Goal: Task Accomplishment & Management: Manage account settings

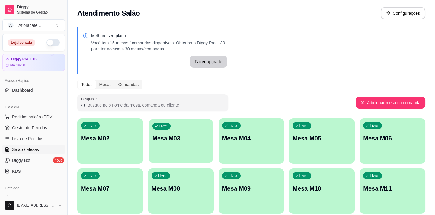
click at [193, 142] on div "Livre Mesa M03" at bounding box center [181, 137] width 64 height 37
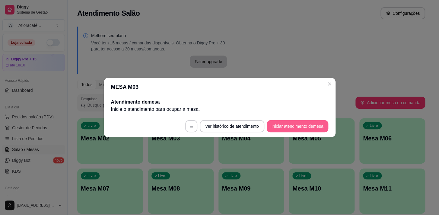
click at [316, 121] on button "Iniciar atendimento de mesa" at bounding box center [298, 126] width 62 height 12
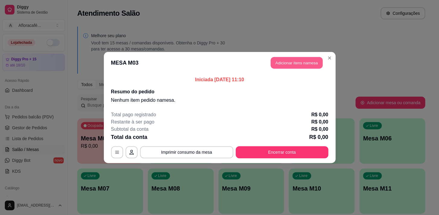
click at [296, 63] on button "Adicionar itens na mesa" at bounding box center [297, 63] width 52 height 12
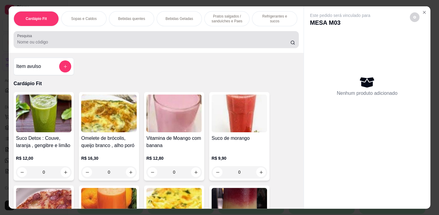
click at [129, 40] on div at bounding box center [156, 40] width 278 height 12
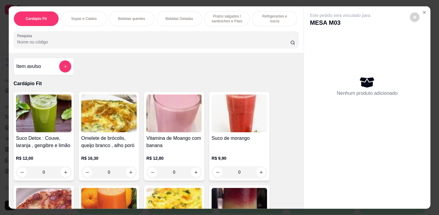
click at [116, 17] on div "Bebidas quentes" at bounding box center [131, 18] width 45 height 15
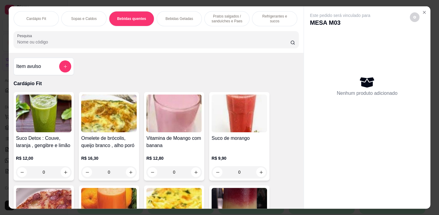
scroll to position [15, 0]
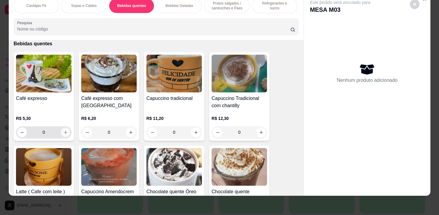
click at [66, 132] on button "increase-product-quantity" at bounding box center [65, 132] width 9 height 9
type input "1"
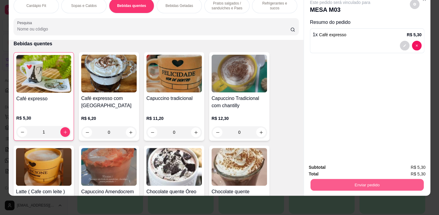
click at [341, 181] on button "Enviar pedido" at bounding box center [367, 185] width 113 height 12
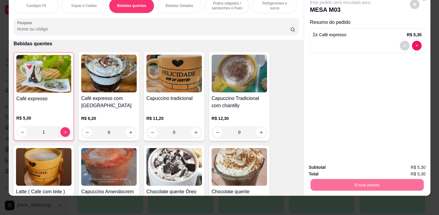
click at [360, 164] on button "Registrar cliente" at bounding box center [370, 165] width 40 height 11
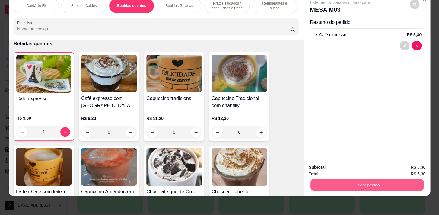
click at [378, 183] on button "Enviar pedido" at bounding box center [367, 185] width 113 height 12
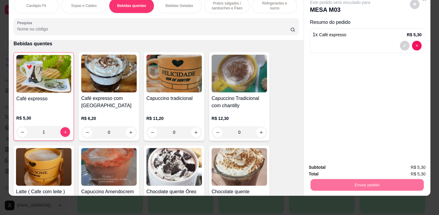
click at [395, 166] on button "Enviar pedido" at bounding box center [410, 165] width 34 height 11
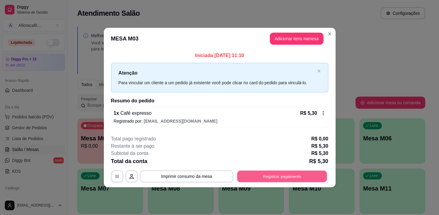
click at [307, 174] on button "Registrar pagamento" at bounding box center [282, 176] width 90 height 12
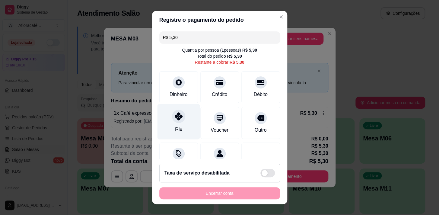
click at [175, 126] on div "Pix" at bounding box center [178, 130] width 7 height 8
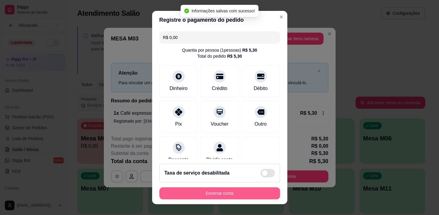
type input "R$ 0,00"
click at [223, 192] on button "Encerrar conta" at bounding box center [219, 193] width 121 height 12
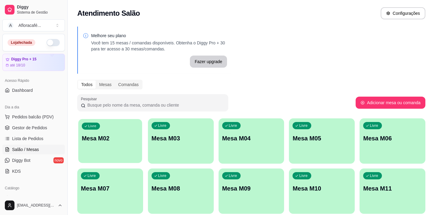
click at [121, 138] on p "Mesa M02" at bounding box center [110, 138] width 57 height 8
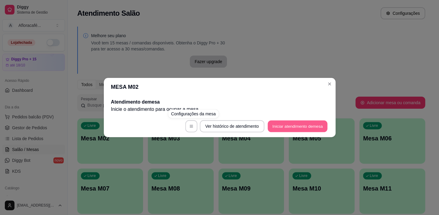
click at [296, 126] on button "Iniciar atendimento de mesa" at bounding box center [298, 126] width 60 height 12
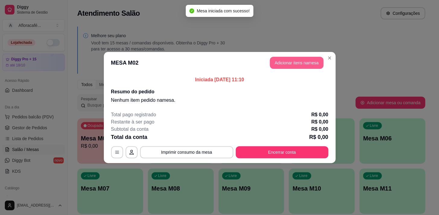
click at [308, 62] on button "Adicionar itens na mesa" at bounding box center [297, 63] width 54 height 12
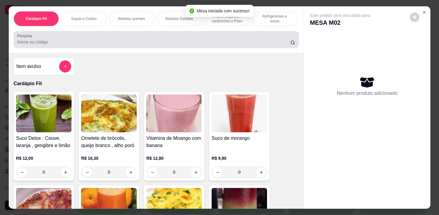
click at [210, 44] on input "Pesquisa" at bounding box center [153, 42] width 273 height 6
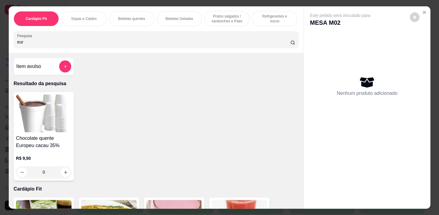
type input "eur"
click at [60, 175] on div "0" at bounding box center [44, 172] width 56 height 12
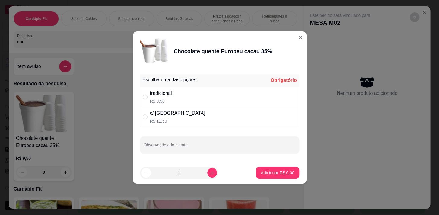
click at [187, 114] on div "c/ chantilly R$ 11,50" at bounding box center [219, 117] width 159 height 20
radio input "true"
click at [262, 171] on p "Adicionar R$ 11,50" at bounding box center [276, 173] width 35 height 6
type input "1"
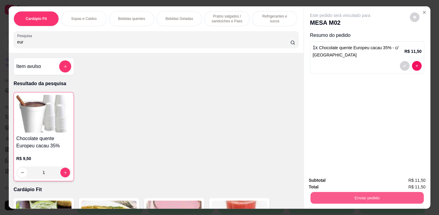
click at [332, 196] on button "Enviar pedido" at bounding box center [367, 198] width 113 height 12
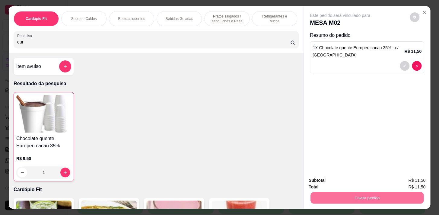
click at [399, 182] on button "Enviar pedido" at bounding box center [409, 180] width 33 height 11
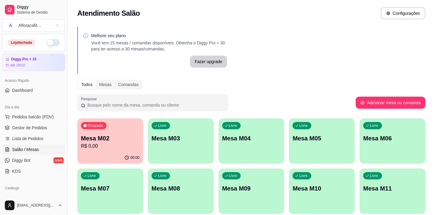
click at [175, 142] on p "Mesa M03" at bounding box center [181, 138] width 59 height 8
click at [108, 138] on p "Mesa M02" at bounding box center [110, 138] width 57 height 8
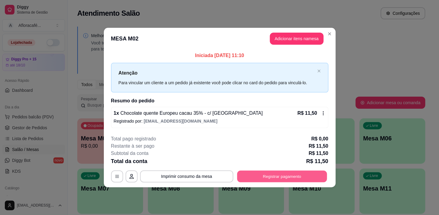
click at [271, 173] on button "Registrar pagamento" at bounding box center [282, 176] width 90 height 12
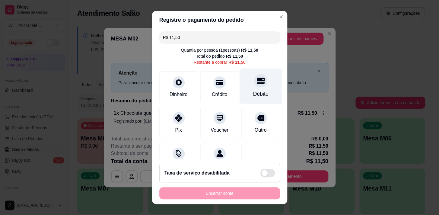
drag, startPoint x: 248, startPoint y: 87, endPoint x: 242, endPoint y: 95, distance: 10.5
click at [248, 88] on div "Débito" at bounding box center [260, 85] width 43 height 35
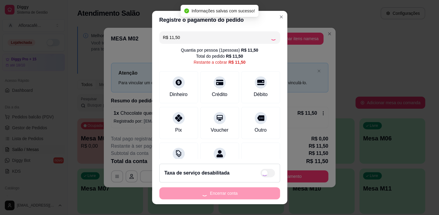
type input "R$ 0,00"
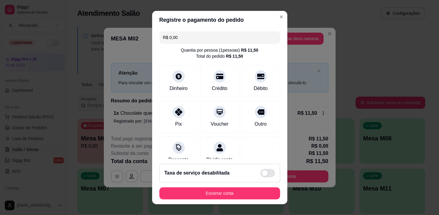
scroll to position [8, 0]
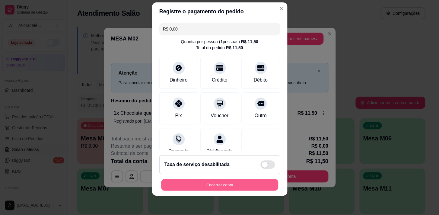
click at [252, 187] on button "Encerrar conta" at bounding box center [219, 185] width 117 height 12
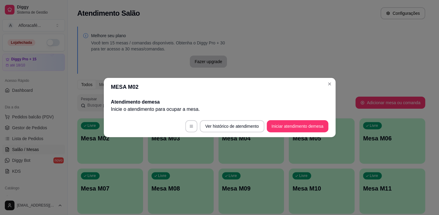
click at [271, 84] on header "MESA M02" at bounding box center [220, 87] width 232 height 18
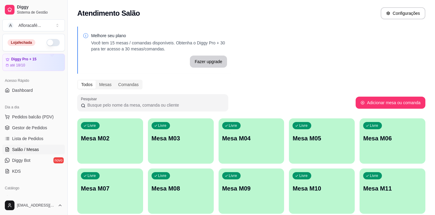
click at [90, 136] on p "Mesa M02" at bounding box center [110, 138] width 59 height 8
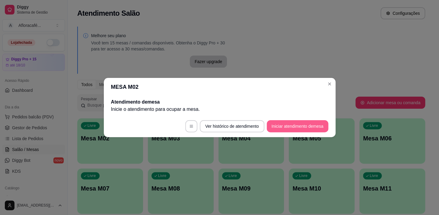
click at [292, 130] on button "Iniciar atendimento de mesa" at bounding box center [298, 126] width 62 height 12
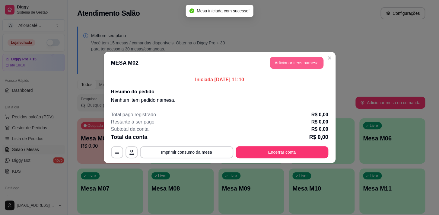
click at [297, 68] on button "Adicionar itens na mesa" at bounding box center [297, 63] width 54 height 12
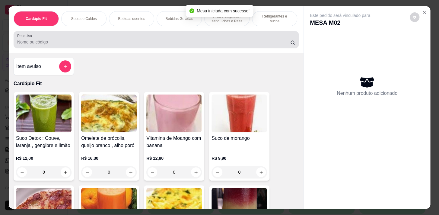
click at [175, 40] on div at bounding box center [156, 40] width 278 height 12
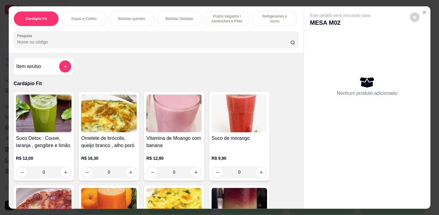
click at [109, 16] on div "Bebidas quentes" at bounding box center [131, 18] width 45 height 15
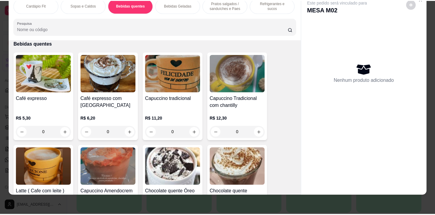
scroll to position [573, 0]
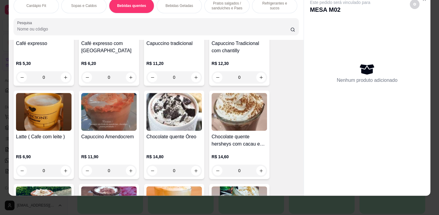
click at [65, 171] on div "0" at bounding box center [44, 171] width 56 height 12
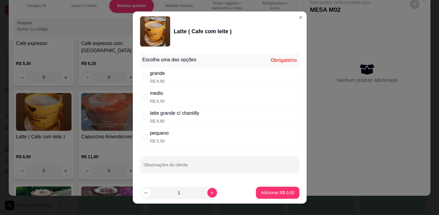
click at [159, 89] on div "medio R$ 6,90" at bounding box center [219, 97] width 159 height 20
radio input "true"
click at [275, 181] on div "Escolha uma das opções Completo grande R$ 8,90 medio R$ 6,90 latte grande c/ ch…" at bounding box center [220, 116] width 174 height 130
click at [267, 187] on section "Latte ( Cafe com leite ) Escolha uma das opções Completo grande R$ 8,90 medio R…" at bounding box center [220, 107] width 174 height 192
click at [268, 187] on button "Adicionar R$ 6,90" at bounding box center [277, 193] width 43 height 12
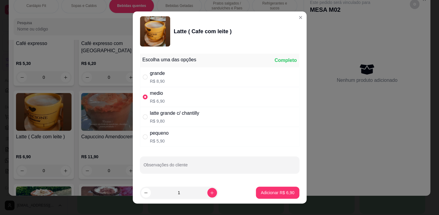
click at [268, 192] on div "Cardápio Fit Sopas e Caldos Bebidas quentes Bebidas Geladas Pratos salgados / s…" at bounding box center [219, 107] width 439 height 215
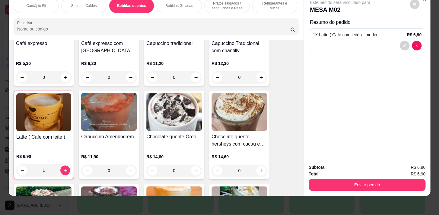
type input "1"
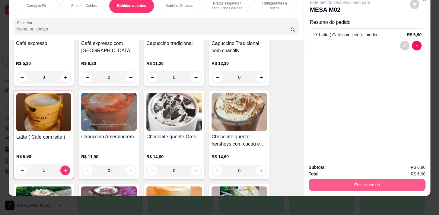
click at [369, 187] on div "Enviar pedido" at bounding box center [367, 184] width 117 height 14
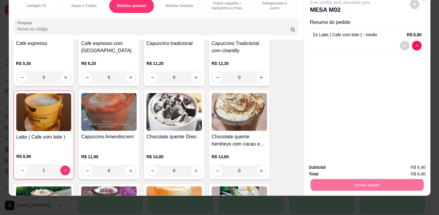
click at [411, 162] on button "Enviar pedido" at bounding box center [409, 165] width 33 height 11
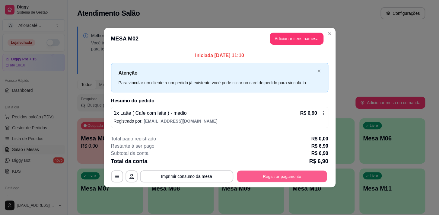
click at [274, 179] on button "Registrar pagamento" at bounding box center [282, 176] width 90 height 12
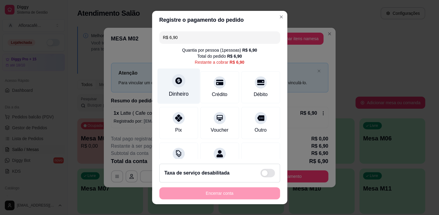
click at [189, 88] on div "Dinheiro" at bounding box center [178, 85] width 43 height 35
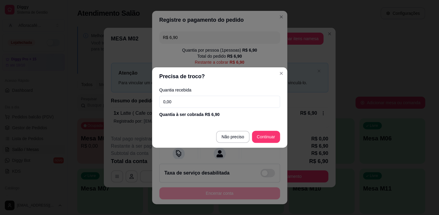
click at [249, 105] on input "0,00" at bounding box center [219, 102] width 121 height 12
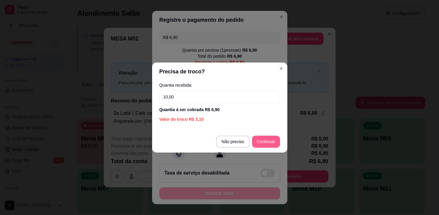
type input "10,00"
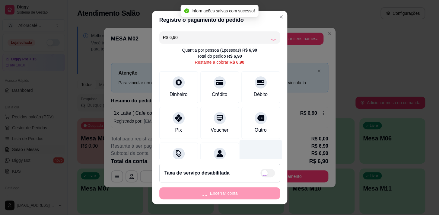
type input "R$ 0,00"
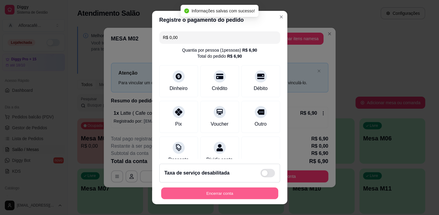
click at [242, 191] on button "Encerrar conta" at bounding box center [219, 194] width 117 height 12
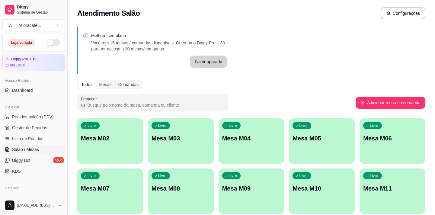
click at [127, 119] on div "Melhore seu plano Você tem 15 mesas / comandas disponíveis. Obtenha o Diggy Pro…" at bounding box center [252, 147] width 368 height 248
click at [127, 120] on div "Livre Mesa M02" at bounding box center [110, 137] width 64 height 37
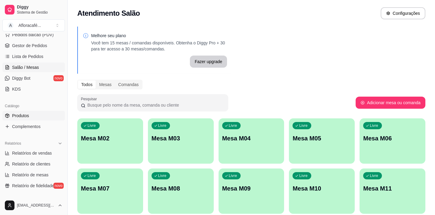
click at [29, 111] on link "Produtos" at bounding box center [33, 116] width 63 height 10
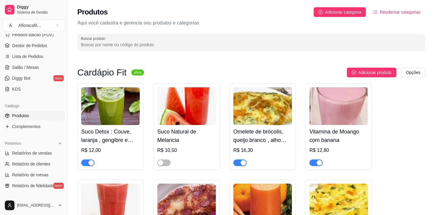
click at [166, 47] on input "Buscar produto" at bounding box center [251, 45] width 341 height 6
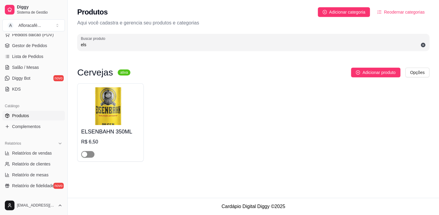
click at [93, 156] on span "button" at bounding box center [87, 154] width 13 height 7
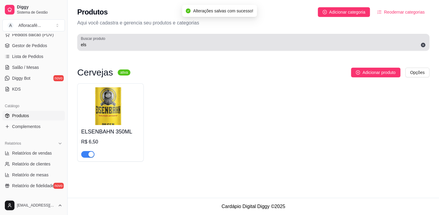
click at [167, 46] on input "els" at bounding box center [253, 45] width 345 height 6
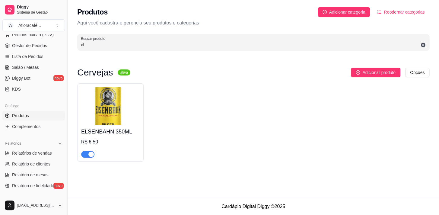
type input "e"
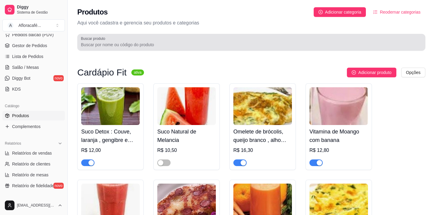
click at [118, 49] on div "Buscar produto" at bounding box center [251, 42] width 348 height 17
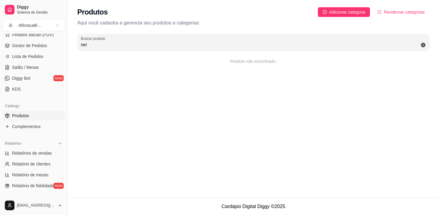
type input "net"
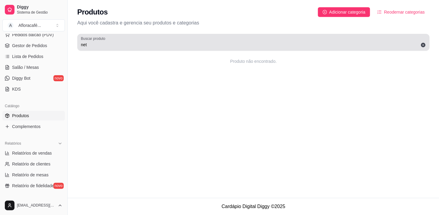
click at [422, 45] on icon at bounding box center [423, 45] width 5 height 5
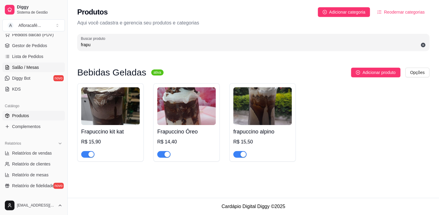
type input "frapu"
click at [44, 64] on link "Salão / Mesas" at bounding box center [33, 68] width 63 height 10
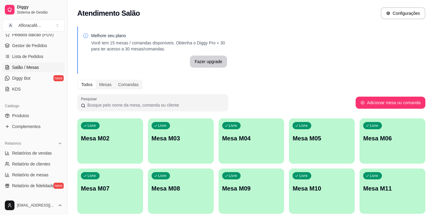
click at [125, 140] on p "Mesa M02" at bounding box center [110, 138] width 59 height 8
click at [30, 115] on link "Produtos" at bounding box center [33, 116] width 63 height 10
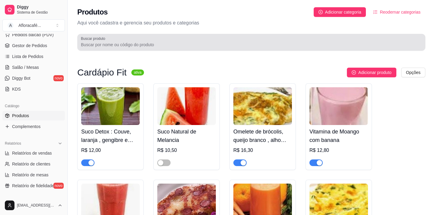
click at [168, 48] on div "Buscar produto" at bounding box center [251, 42] width 348 height 17
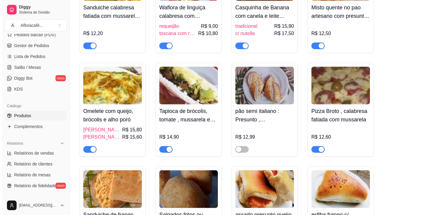
scroll to position [2877, 0]
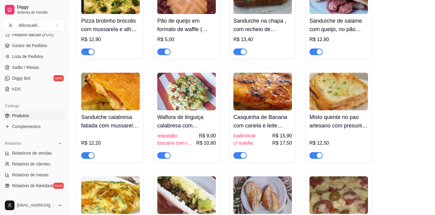
click at [201, 130] on h4 "Waflora de linguiça calabresa com requeijão" at bounding box center [186, 121] width 59 height 17
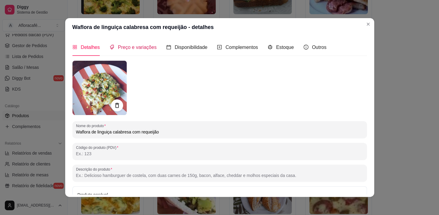
click at [149, 47] on span "Preço e variações" at bounding box center [137, 47] width 39 height 5
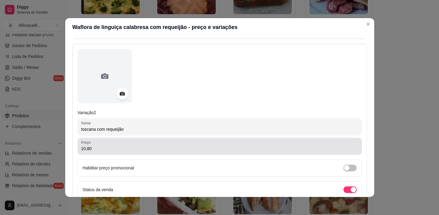
scroll to position [274, 0]
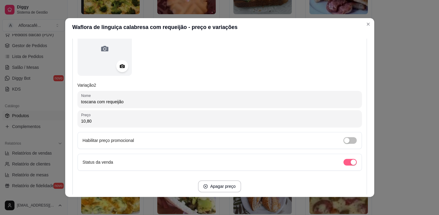
drag, startPoint x: 347, startPoint y: 160, endPoint x: 342, endPoint y: 159, distance: 4.6
click at [351, 160] on div "button" at bounding box center [353, 161] width 5 height 5
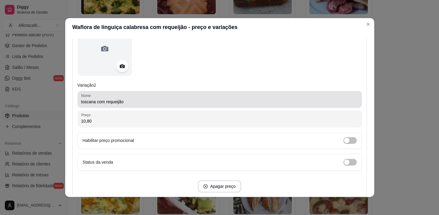
scroll to position [321, 0]
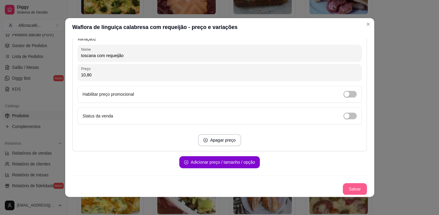
click at [352, 186] on button "Salvar" at bounding box center [355, 189] width 24 height 12
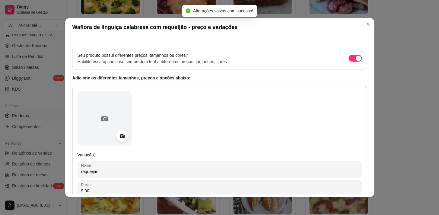
scroll to position [0, 0]
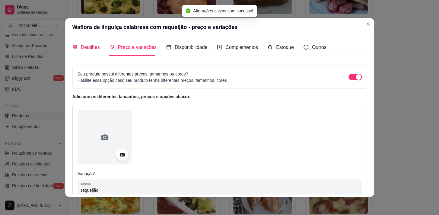
click at [88, 45] on span "Detalhes" at bounding box center [90, 47] width 19 height 5
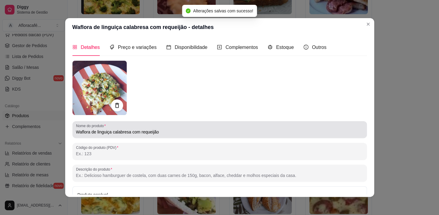
click at [169, 125] on div "Waflora de linguiça calabresa com requeijão" at bounding box center [219, 130] width 287 height 12
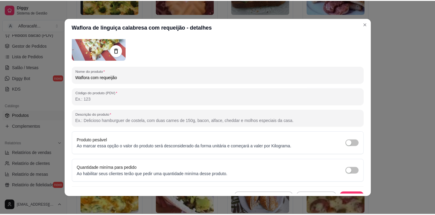
scroll to position [64, 0]
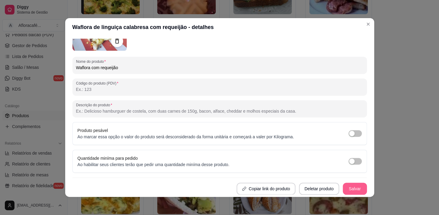
type input "Waflora com requeijão"
click at [360, 185] on button "Salvar" at bounding box center [355, 189] width 24 height 12
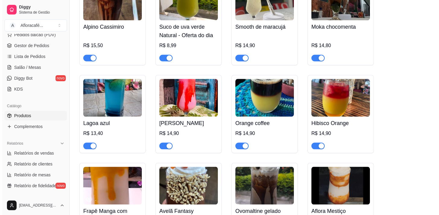
scroll to position [0, 0]
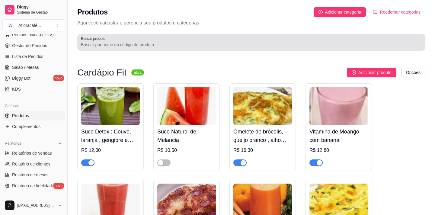
click at [329, 45] on input "Buscar produto" at bounding box center [251, 45] width 341 height 6
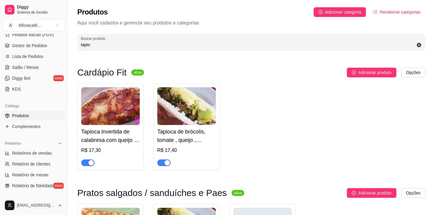
type input "tapio"
click at [204, 125] on div "Tapioca de brócolis, tomate , queijo , orégano e alho poró R$ 17,40" at bounding box center [186, 145] width 59 height 41
click at [22, 72] on ul "Pedidos balcão (PDV) Gestor de Pedidos Lista de Pedidos Salão / Mesas Diggy Bot…" at bounding box center [33, 62] width 63 height 64
click at [41, 69] on link "Salão / Mesas" at bounding box center [33, 68] width 63 height 10
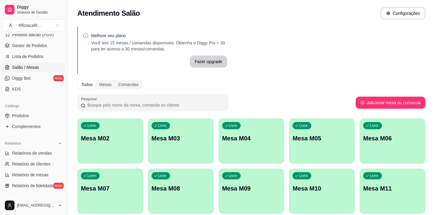
click at [127, 154] on div "Livre Mesa M02" at bounding box center [110, 137] width 66 height 38
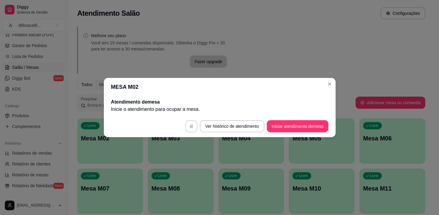
click at [285, 133] on footer "Ver histórico de atendimento Iniciar atendimento de mesa" at bounding box center [220, 126] width 232 height 22
click at [284, 131] on button "Iniciar atendimento de mesa" at bounding box center [298, 126] width 60 height 12
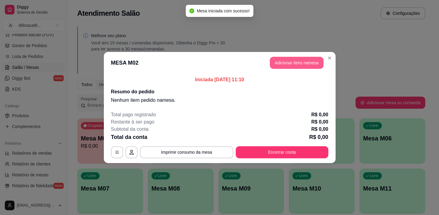
click at [290, 61] on button "Adicionar itens na mesa" at bounding box center [297, 63] width 54 height 12
click at [167, 39] on div at bounding box center [156, 40] width 278 height 12
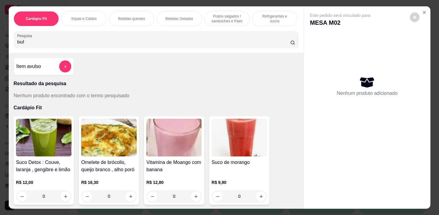
type input "biuf"
click at [259, 15] on p "Refrigerantes e sucos" at bounding box center [274, 19] width 35 height 10
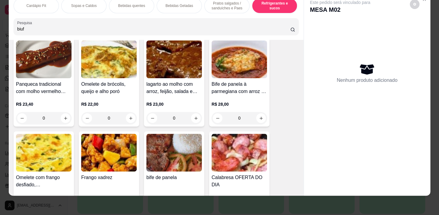
scroll to position [3822, 0]
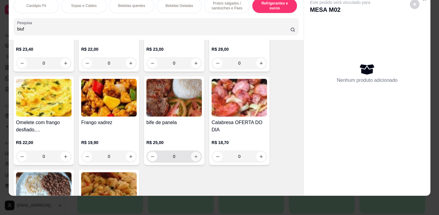
click at [194, 156] on icon "increase-product-quantity" at bounding box center [196, 156] width 5 height 5
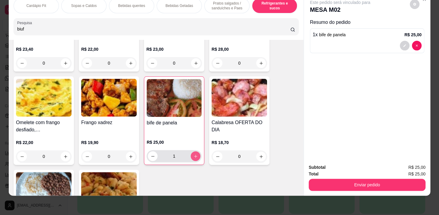
type input "1"
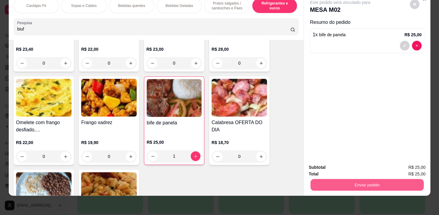
click at [373, 181] on button "Enviar pedido" at bounding box center [367, 185] width 113 height 12
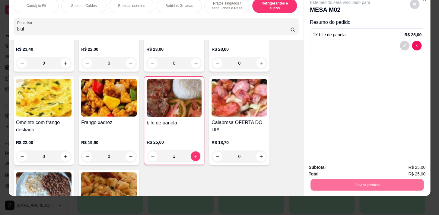
click at [403, 162] on button "Enviar pedido" at bounding box center [410, 165] width 34 height 11
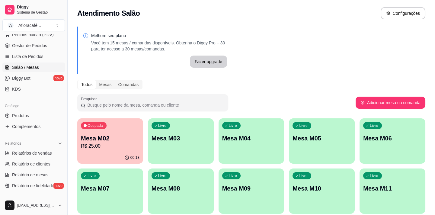
click at [155, 187] on p "Mesa M08" at bounding box center [181, 188] width 59 height 8
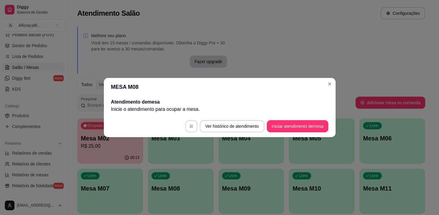
drag, startPoint x: 326, startPoint y: 119, endPoint x: 306, endPoint y: 125, distance: 21.5
click at [325, 120] on footer "Ver histórico de atendimento Iniciar atendimento de mesa" at bounding box center [220, 126] width 232 height 22
click at [306, 125] on button "Iniciar atendimento de mesa" at bounding box center [298, 126] width 60 height 12
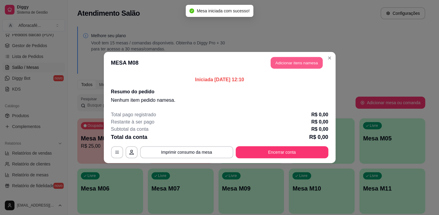
click at [303, 61] on button "Adicionar itens na mesa" at bounding box center [297, 63] width 52 height 12
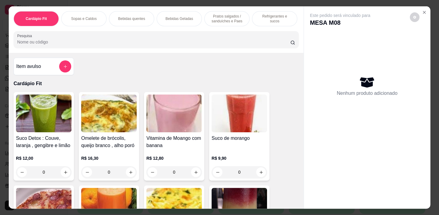
click at [161, 45] on input "Pesquisa" at bounding box center [153, 42] width 273 height 6
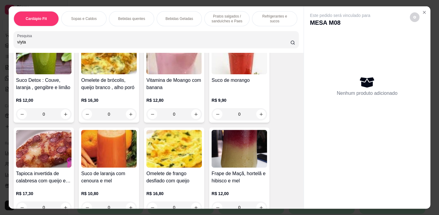
scroll to position [0, 0]
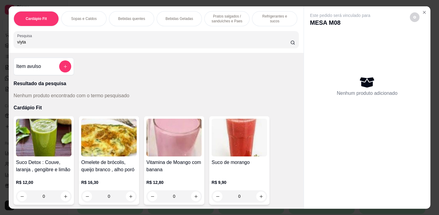
type input "viyta"
click at [176, 21] on div "Bebidas Geladas" at bounding box center [179, 18] width 45 height 15
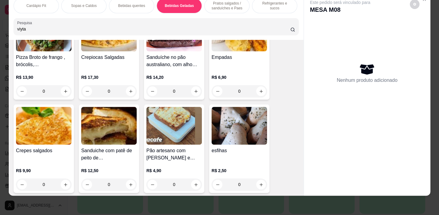
scroll to position [2161, 0]
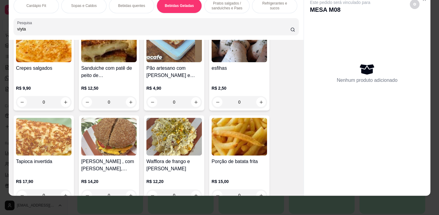
click at [264, 4] on p "Refrigerantes e sucos" at bounding box center [274, 6] width 35 height 10
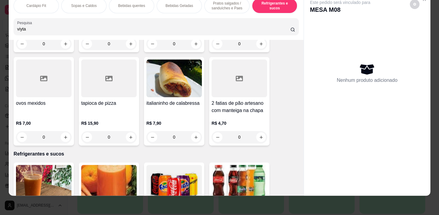
scroll to position [2944, 0]
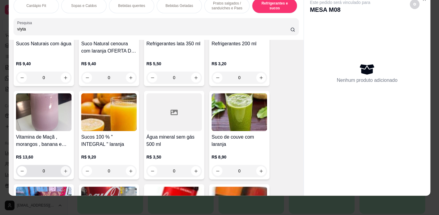
click at [64, 169] on icon "increase-product-quantity" at bounding box center [65, 171] width 5 height 5
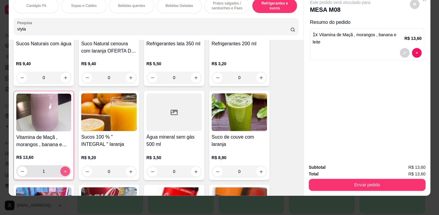
type input "1"
drag, startPoint x: 239, startPoint y: 5, endPoint x: 162, endPoint y: 36, distance: 83.7
click at [239, 4] on p "Pratos salgados / sanduíches e Paes" at bounding box center [227, 6] width 35 height 10
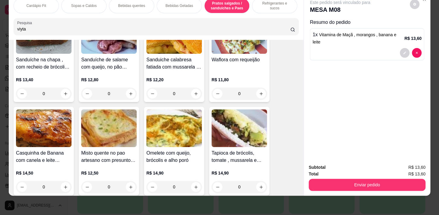
scroll to position [2531, 0]
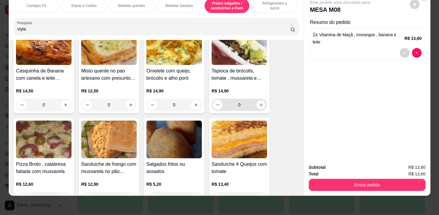
click at [259, 103] on icon "increase-product-quantity" at bounding box center [261, 105] width 5 height 5
type input "1"
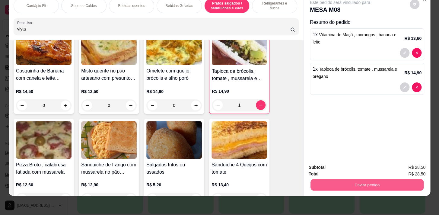
click at [396, 179] on button "Enviar pedido" at bounding box center [367, 185] width 113 height 12
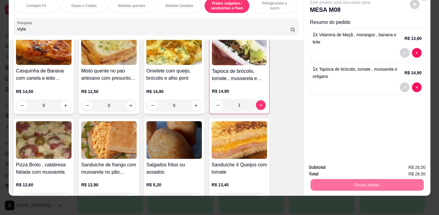
click at [400, 163] on button "Enviar pedido" at bounding box center [410, 165] width 34 height 11
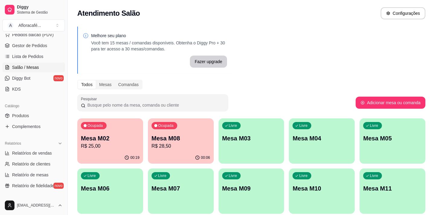
click at [100, 148] on p "R$ 25,00" at bounding box center [110, 146] width 59 height 7
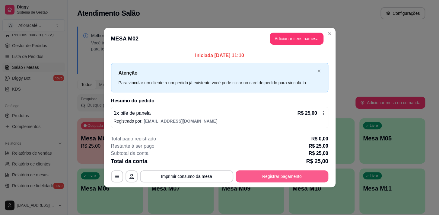
click at [309, 172] on button "Registrar pagamento" at bounding box center [282, 176] width 93 height 12
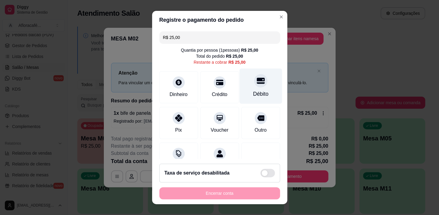
click at [254, 86] on div at bounding box center [260, 80] width 13 height 13
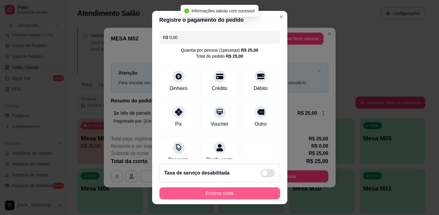
type input "R$ 0,00"
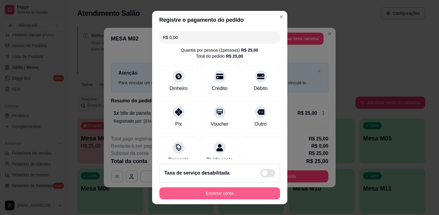
click at [218, 193] on button "Encerrar conta" at bounding box center [219, 193] width 121 height 12
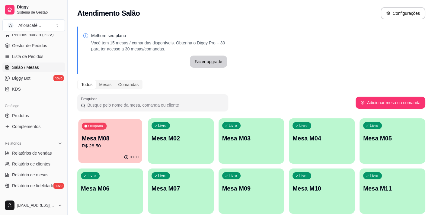
click at [93, 144] on p "R$ 28,50" at bounding box center [110, 146] width 57 height 7
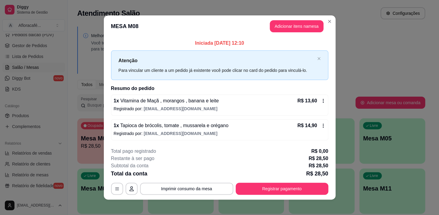
click at [329, 93] on div "Iniciada [DATE] 12:10 Atenção Para vincular um cliente a um pedido já existente…" at bounding box center [220, 89] width 232 height 105
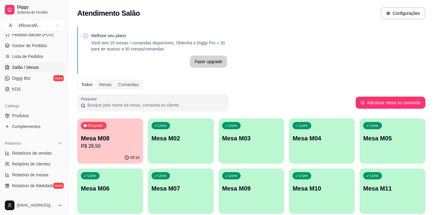
click at [337, 97] on div "Pesquisar" at bounding box center [216, 102] width 278 height 17
click at [187, 142] on p "Mesa M02" at bounding box center [180, 138] width 57 height 8
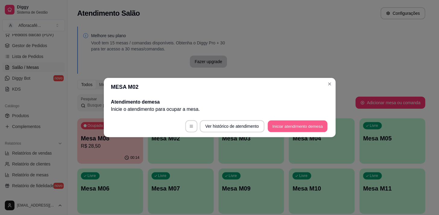
click at [323, 125] on button "Iniciar atendimento de mesa" at bounding box center [298, 126] width 60 height 12
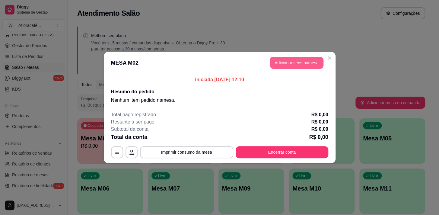
click at [302, 63] on button "Adicionar itens na mesa" at bounding box center [297, 63] width 54 height 12
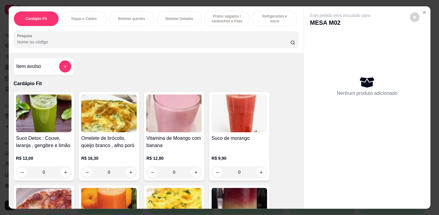
click at [261, 19] on div "Refrigerantes e sucos" at bounding box center [274, 18] width 45 height 15
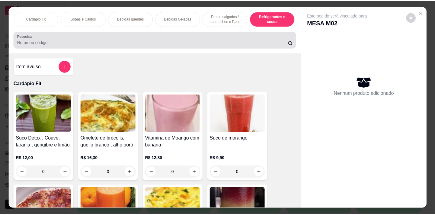
scroll to position [15, 0]
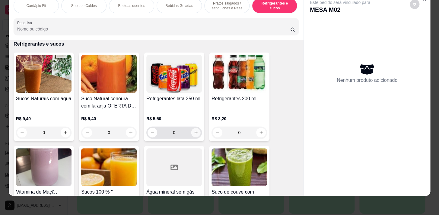
click at [196, 130] on button "increase-product-quantity" at bounding box center [195, 132] width 9 height 9
type input "1"
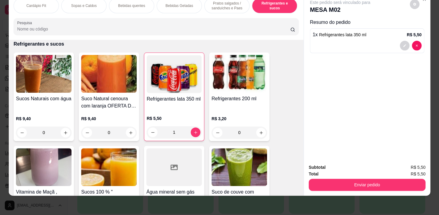
click at [403, 187] on div "Subtotal R$ 5,50 Total R$ 5,50 Enviar pedido" at bounding box center [367, 177] width 127 height 37
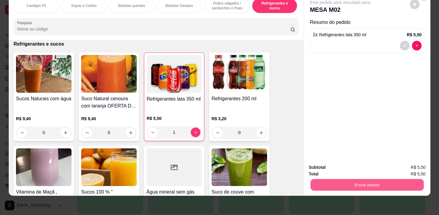
click at [399, 179] on button "Enviar pedido" at bounding box center [367, 185] width 113 height 12
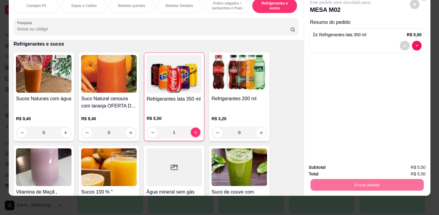
click at [402, 165] on button "Enviar pedido" at bounding box center [410, 165] width 34 height 11
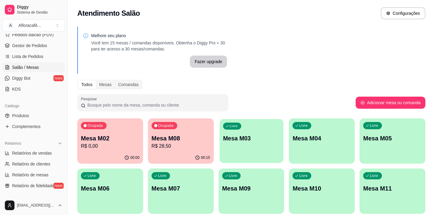
click at [222, 160] on div "button" at bounding box center [252, 159] width 64 height 7
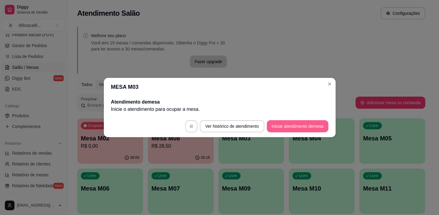
click at [302, 124] on button "Iniciar atendimento de mesa" at bounding box center [298, 126] width 62 height 12
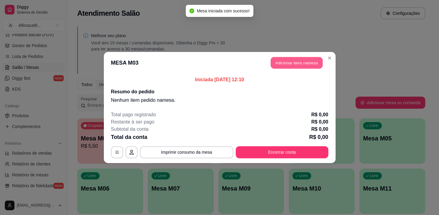
click at [293, 65] on button "Adicionar itens na mesa" at bounding box center [297, 63] width 52 height 12
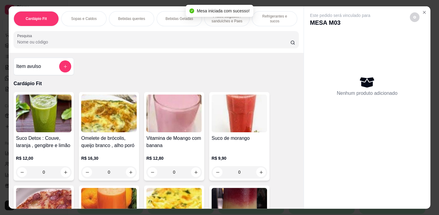
click at [242, 35] on div "Cardápio Fit Sopas e Caldos Bebidas quentes Bebidas Geladas Pratos salgados / s…" at bounding box center [156, 29] width 295 height 47
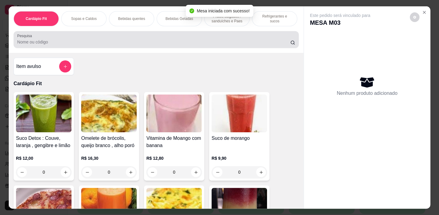
click at [242, 35] on div at bounding box center [156, 40] width 278 height 12
click at [239, 39] on div at bounding box center [156, 40] width 278 height 12
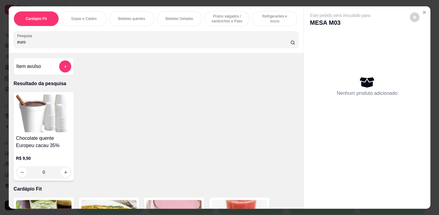
type input "euro"
click at [63, 173] on div "0" at bounding box center [44, 172] width 56 height 12
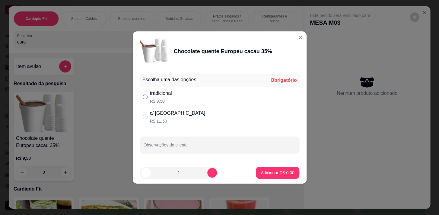
click at [145, 94] on label "" at bounding box center [145, 97] width 5 height 7
click at [145, 95] on input "" at bounding box center [145, 97] width 5 height 5
radio input "false"
drag, startPoint x: 234, startPoint y: 122, endPoint x: 231, endPoint y: 110, distance: 12.1
click at [233, 118] on div "c/ chantilly R$ 11,50" at bounding box center [219, 117] width 159 height 20
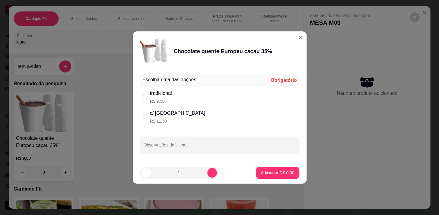
radio input "true"
click at [227, 96] on div "tradicional R$ 9,50" at bounding box center [219, 97] width 159 height 20
radio input "true"
radio input "false"
click at [289, 170] on p "Adicionar R$ 9,50" at bounding box center [278, 173] width 33 height 6
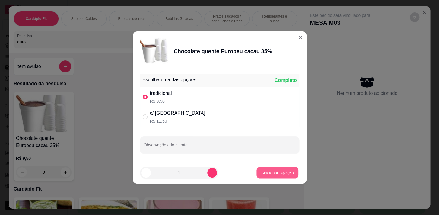
type input "1"
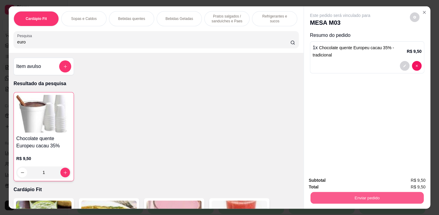
click at [392, 195] on button "Enviar pedido" at bounding box center [367, 198] width 113 height 12
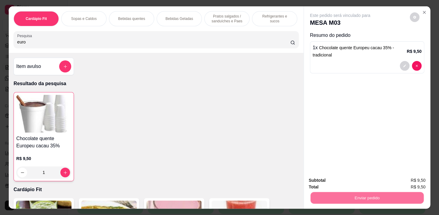
click at [411, 178] on button "Enviar pedido" at bounding box center [410, 180] width 34 height 11
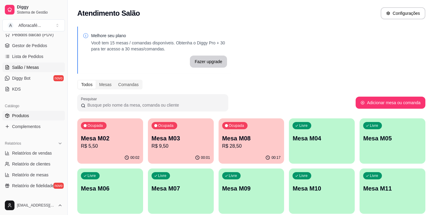
click at [47, 116] on link "Produtos" at bounding box center [33, 116] width 63 height 10
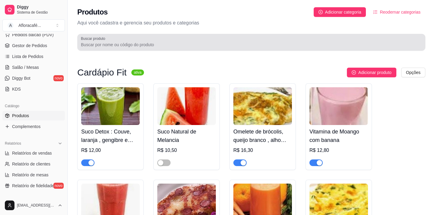
drag, startPoint x: 220, startPoint y: 37, endPoint x: 209, endPoint y: 27, distance: 14.3
click at [209, 27] on div "Produtos Adicionar categoria Reodernar categorias Aqui você cadastra e gerencia…" at bounding box center [252, 27] width 368 height 54
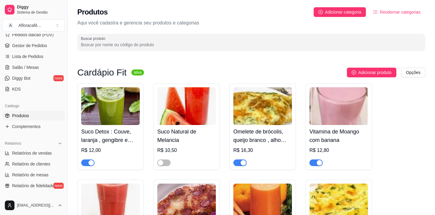
click at [245, 44] on input "Buscar produto" at bounding box center [251, 45] width 341 height 6
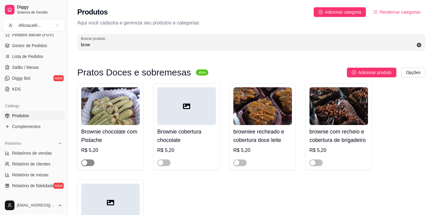
type input "brow"
click at [91, 162] on span "button" at bounding box center [87, 162] width 13 height 7
click at [242, 161] on span "button" at bounding box center [239, 162] width 13 height 7
click at [313, 163] on div "button" at bounding box center [312, 162] width 5 height 5
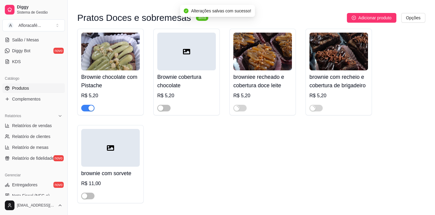
scroll to position [74, 0]
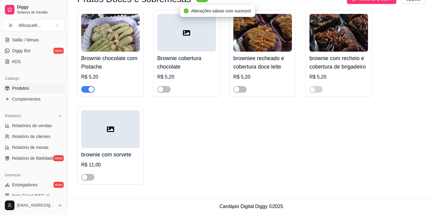
click at [87, 181] on div "brownie com sorvete R$ 11,00" at bounding box center [110, 145] width 66 height 78
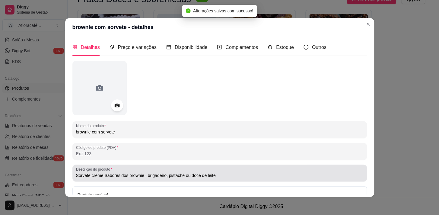
type input "Sorvete creme Sabores dos brownie : brigadeiro, pistache ou doce de leite"
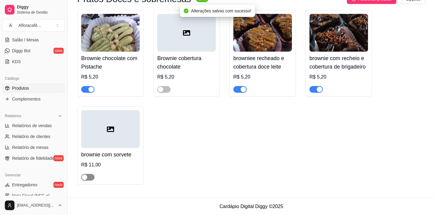
click at [87, 178] on div "button" at bounding box center [84, 177] width 5 height 5
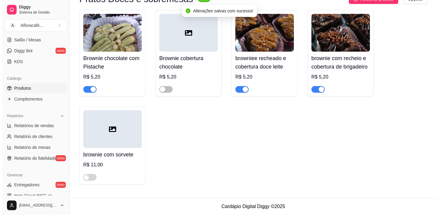
scroll to position [0, 0]
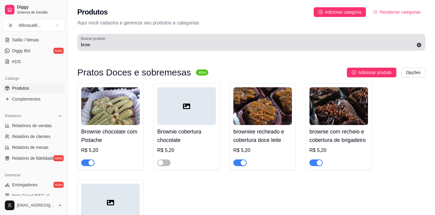
click at [155, 44] on input "brow" at bounding box center [251, 45] width 341 height 6
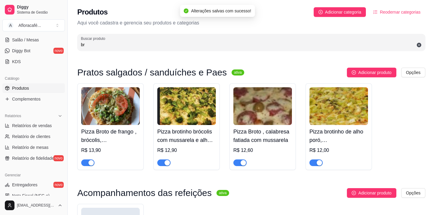
type input "b"
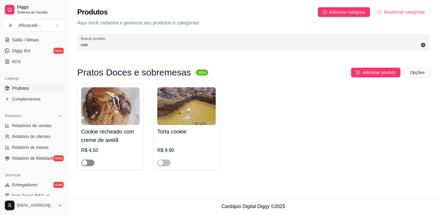
type input "coo"
click at [87, 164] on button "button" at bounding box center [87, 162] width 13 height 7
click at [164, 163] on button "button" at bounding box center [163, 162] width 13 height 7
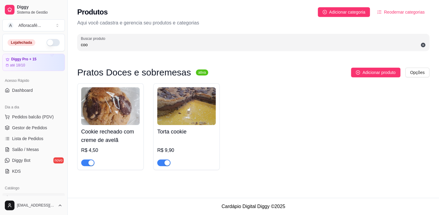
click at [48, 40] on button "button" at bounding box center [53, 42] width 13 height 7
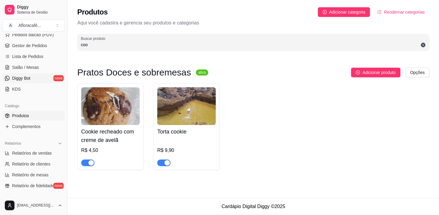
scroll to position [27, 0]
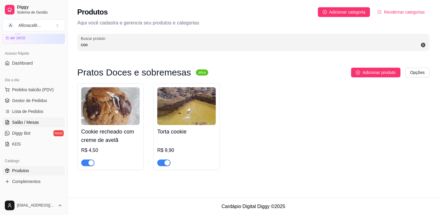
click at [34, 123] on span "Salão / Mesas" at bounding box center [25, 122] width 27 height 6
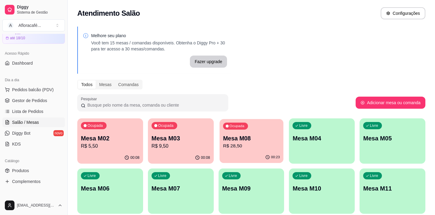
click at [266, 135] on p "Mesa M08" at bounding box center [251, 138] width 57 height 8
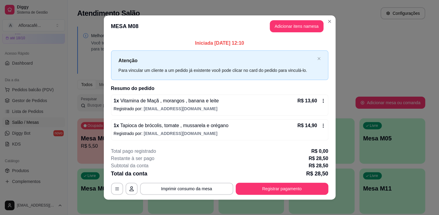
click at [281, 49] on div "Iniciada [DATE] 12:10 Atenção Para vincular um cliente a um pedido já existente…" at bounding box center [219, 90] width 217 height 101
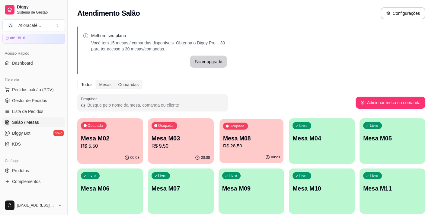
click at [243, 130] on div "Ocupada Mesa M08 R$ 28,50" at bounding box center [252, 135] width 64 height 33
click at [178, 139] on p "Mesa M03" at bounding box center [181, 138] width 59 height 8
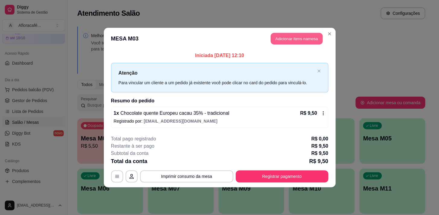
click at [313, 40] on button "Adicionar itens na mesa" at bounding box center [297, 39] width 52 height 12
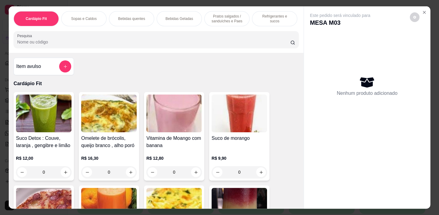
click at [223, 16] on p "Pratos salgados / sanduíches e Paes" at bounding box center [227, 19] width 35 height 10
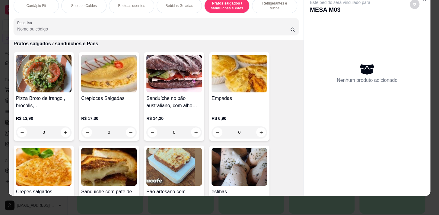
scroll to position [2095, 0]
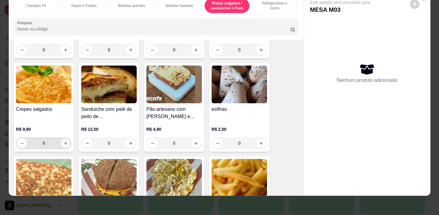
click at [61, 141] on button "increase-product-quantity" at bounding box center [65, 143] width 9 height 9
type input "1"
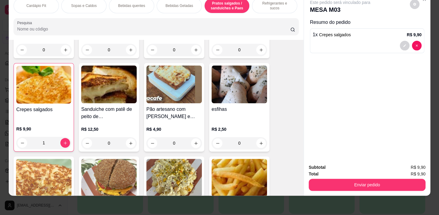
click at [258, 14] on div "Cardápio Fit Sopas e Caldos Bebidas quentes Bebidas Geladas Pratos salgados / s…" at bounding box center [156, 16] width 295 height 47
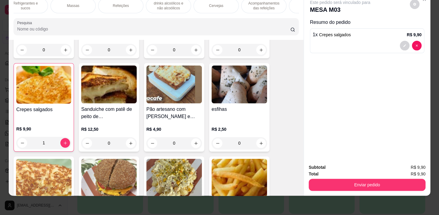
scroll to position [0, 332]
click at [265, 5] on p "Descartáveis para consumos de alimentos que não são da loja" at bounding box center [276, 6] width 35 height 10
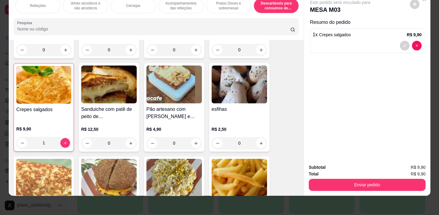
scroll to position [5346, 0]
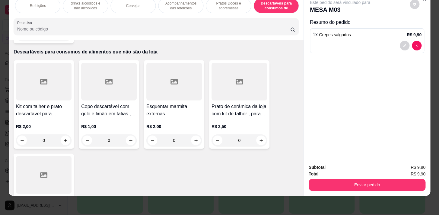
click at [228, 3] on p "Pratos Doces e sobremesas" at bounding box center [228, 6] width 35 height 10
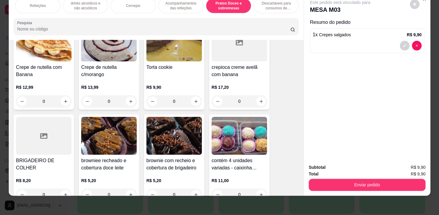
scroll to position [5155, 0]
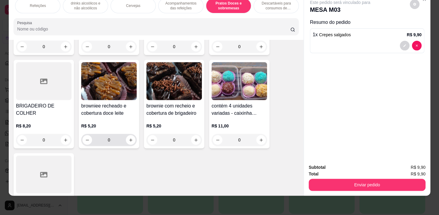
click at [124, 134] on input "0" at bounding box center [109, 140] width 34 height 12
click at [134, 130] on div "browniee recheado e cobertura doce leite R$ 5,20 0" at bounding box center [109, 104] width 60 height 88
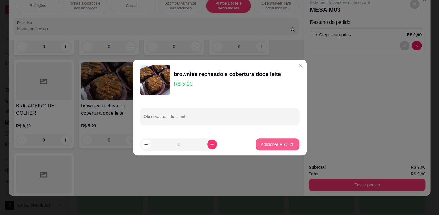
click at [279, 147] on p "Adicionar R$ 5,20" at bounding box center [278, 144] width 34 height 6
type input "1"
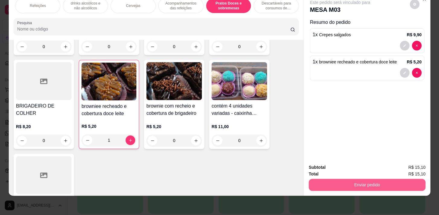
click at [408, 179] on button "Enviar pedido" at bounding box center [367, 185] width 117 height 12
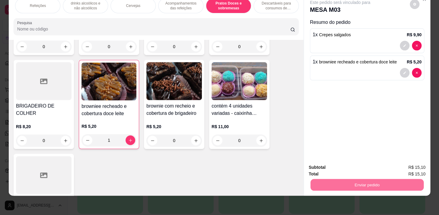
click at [411, 166] on button "Enviar pedido" at bounding box center [409, 165] width 33 height 11
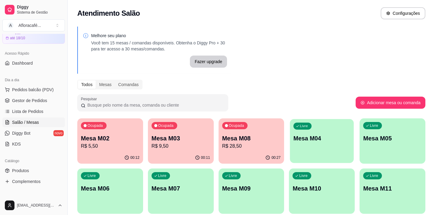
click at [325, 133] on div "Livre Mesa M04" at bounding box center [322, 137] width 64 height 37
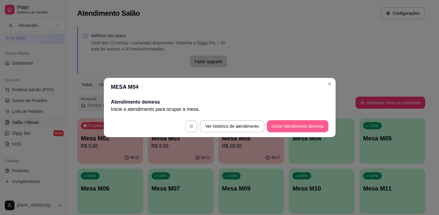
click at [314, 127] on button "Iniciar atendimento de mesa" at bounding box center [298, 126] width 62 height 12
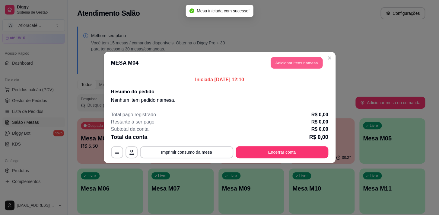
click at [299, 62] on button "Adicionar itens na mesa" at bounding box center [297, 63] width 52 height 12
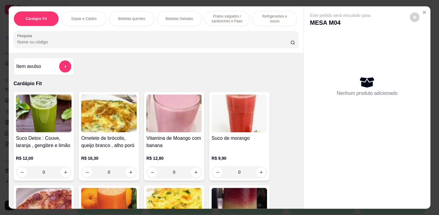
click at [270, 18] on p "Refrigerantes e sucos" at bounding box center [274, 19] width 35 height 10
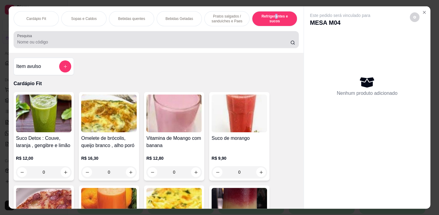
scroll to position [15, 0]
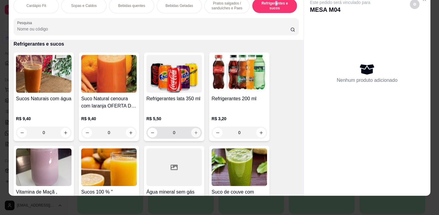
click at [197, 131] on button "increase-product-quantity" at bounding box center [195, 132] width 9 height 9
type input "1"
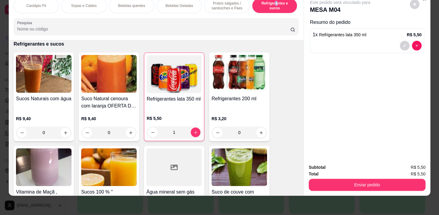
scroll to position [0, 249]
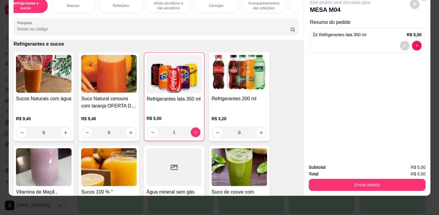
click at [84, 5] on div "Massas" at bounding box center [72, 5] width 45 height 15
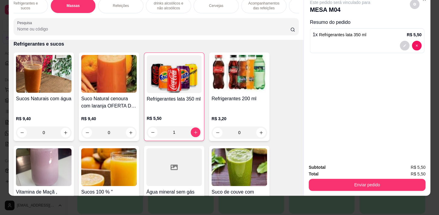
scroll to position [3530, 0]
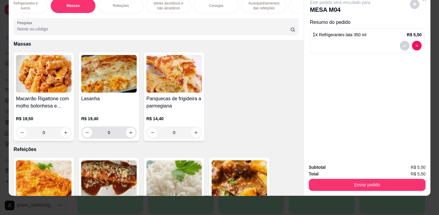
click at [133, 133] on div "0" at bounding box center [109, 133] width 56 height 12
click at [129, 130] on icon "increase-product-quantity" at bounding box center [131, 132] width 5 height 5
type input "1"
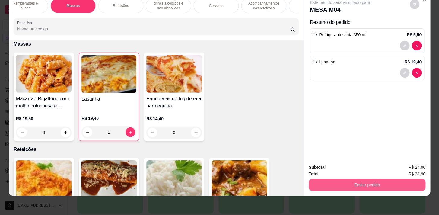
click at [390, 179] on button "Enviar pedido" at bounding box center [367, 185] width 117 height 12
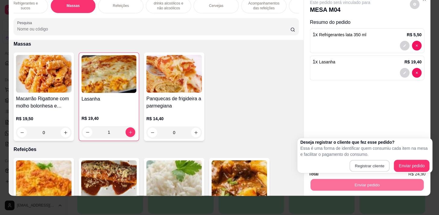
click at [391, 167] on div "Registrar cliente Enviar pedido" at bounding box center [364, 166] width 129 height 12
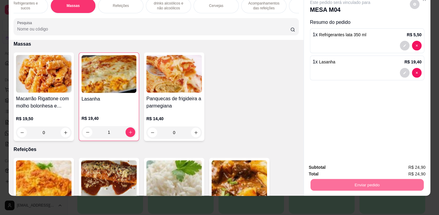
click at [406, 160] on button "Enviar pedido" at bounding box center [409, 165] width 33 height 11
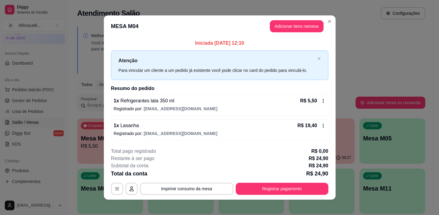
scroll to position [4, 0]
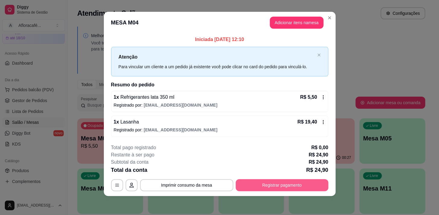
click at [236, 182] on button "Registrar pagamento" at bounding box center [282, 185] width 93 height 12
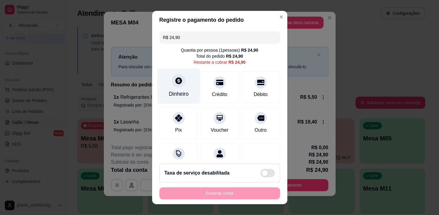
click at [181, 86] on div "Dinheiro" at bounding box center [178, 85] width 43 height 35
click at [207, 111] on div "Quantia recebida 0,00 Quantia à ser cobrada R$ 24,90" at bounding box center [219, 102] width 135 height 34
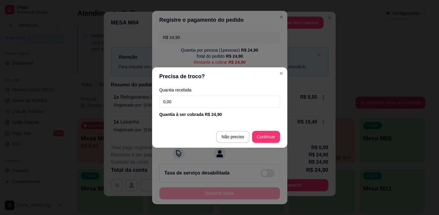
click at [210, 104] on input "0,00" at bounding box center [219, 102] width 121 height 12
type input "50,00"
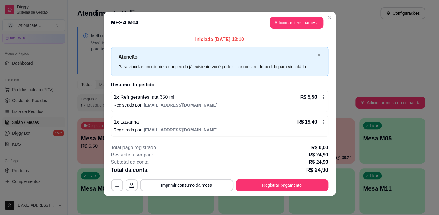
click at [184, 115] on div "1 x Refrigerantes lata 350 ml R$ 5,50 Registrado por: [EMAIL_ADDRESS][DOMAIN_NA…" at bounding box center [219, 114] width 217 height 46
click at [140, 131] on p "Registrado por: [EMAIL_ADDRESS][DOMAIN_NAME]" at bounding box center [220, 130] width 212 height 6
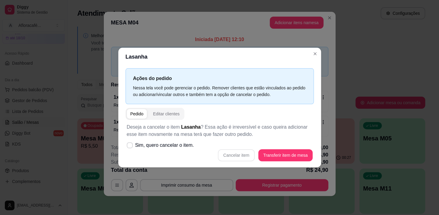
click at [229, 153] on div "Cancelar item Transferir item de mesa" at bounding box center [220, 155] width 186 height 12
click at [171, 151] on label "Sim, quero cancelar o item." at bounding box center [160, 145] width 72 height 12
click at [130, 150] on input "Sim, quero cancelar o item." at bounding box center [129, 148] width 4 height 4
checkbox input "true"
click at [243, 152] on button "Cancelar item" at bounding box center [237, 155] width 36 height 12
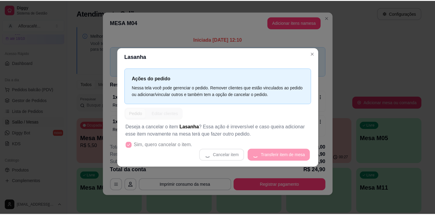
scroll to position [0, 0]
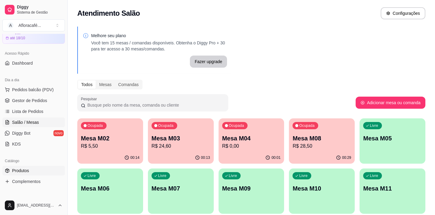
click at [18, 169] on span "Produtos" at bounding box center [20, 171] width 17 height 6
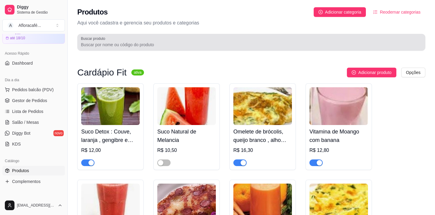
click at [182, 42] on input "Buscar produto" at bounding box center [251, 45] width 341 height 6
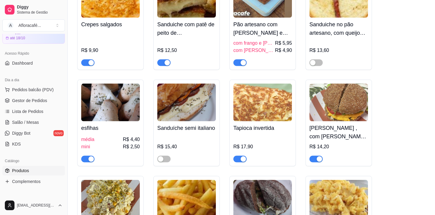
scroll to position [2489, 0]
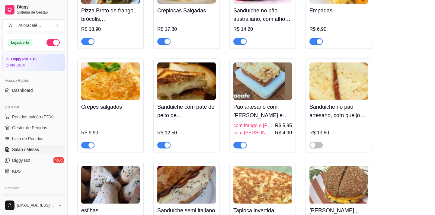
click at [40, 145] on link "Salão / Mesas" at bounding box center [33, 150] width 63 height 10
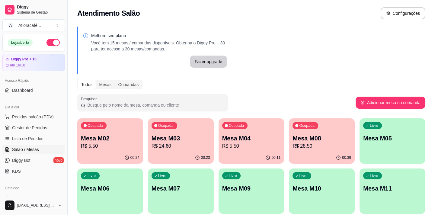
drag, startPoint x: 145, startPoint y: 152, endPoint x: 160, endPoint y: 149, distance: 15.5
click at [159, 150] on div "Ocupada Mesa M02 R$ 5,50 00:24 Ocupada Mesa M03 R$ 24,60 00:23 Ocupada Mesa M04…" at bounding box center [251, 191] width 348 height 146
click at [192, 145] on p "R$ 24,60" at bounding box center [180, 146] width 57 height 7
click at [102, 144] on p "R$ 5,50" at bounding box center [110, 146] width 59 height 7
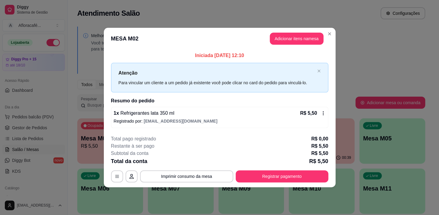
click at [318, 175] on footer "**********" at bounding box center [220, 158] width 232 height 57
click at [321, 168] on div "**********" at bounding box center [219, 158] width 217 height 47
drag, startPoint x: 288, startPoint y: 167, endPoint x: 276, endPoint y: 178, distance: 16.0
click at [276, 178] on div "**********" at bounding box center [219, 158] width 217 height 47
click at [274, 179] on button "Registrar pagamento" at bounding box center [282, 176] width 90 height 12
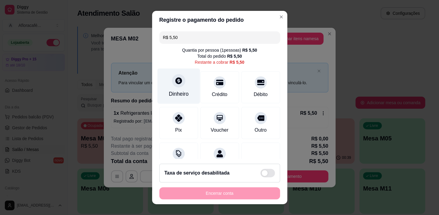
click at [186, 81] on div "Dinheiro" at bounding box center [178, 85] width 43 height 35
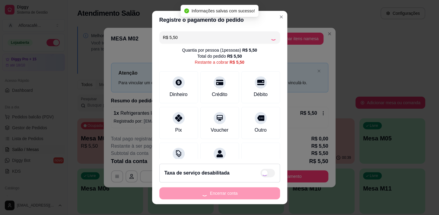
type input "R$ 0,00"
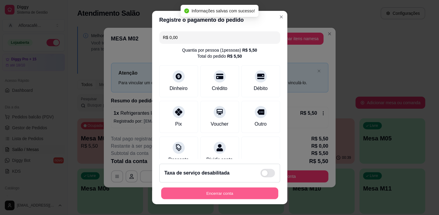
click at [262, 191] on button "Encerrar conta" at bounding box center [219, 194] width 117 height 12
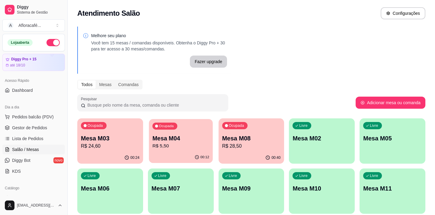
click at [188, 137] on p "Mesa M04" at bounding box center [180, 138] width 57 height 8
click at [41, 136] on link "Lista de Pedidos" at bounding box center [33, 139] width 63 height 10
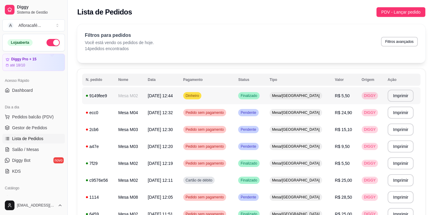
click at [144, 103] on td "Mesa M02" at bounding box center [130, 95] width 30 height 17
drag, startPoint x: 32, startPoint y: 152, endPoint x: 31, endPoint y: 147, distance: 4.6
click at [32, 152] on span "Salão / Mesas" at bounding box center [25, 149] width 27 height 6
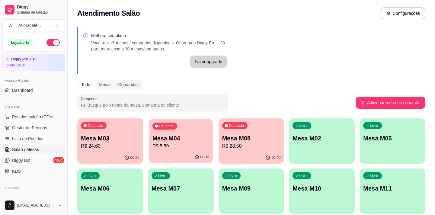
click at [158, 138] on p "Mesa M04" at bounding box center [180, 138] width 57 height 8
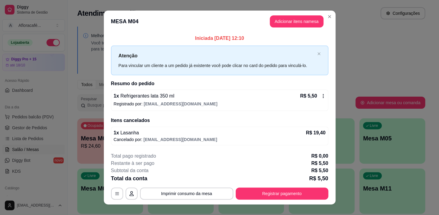
click at [184, 105] on span "[EMAIL_ADDRESS][DOMAIN_NAME]" at bounding box center [181, 103] width 74 height 5
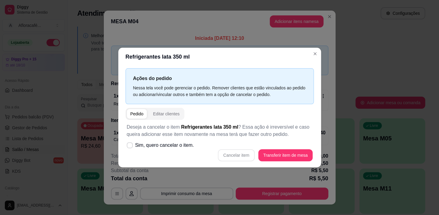
click at [230, 155] on div "Cancelar item Transferir item de mesa" at bounding box center [220, 155] width 186 height 12
click at [165, 145] on span "Sim, quero cancelar o item." at bounding box center [164, 145] width 59 height 7
click at [130, 146] on input "Sim, quero cancelar o item." at bounding box center [129, 148] width 4 height 4
checkbox input "true"
click at [235, 151] on button "Cancelar item" at bounding box center [237, 155] width 36 height 12
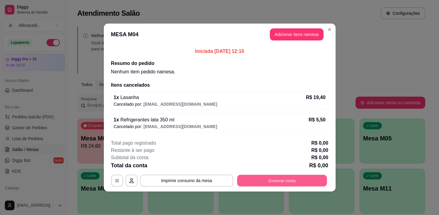
click at [258, 179] on button "Encerrar conta" at bounding box center [282, 181] width 90 height 12
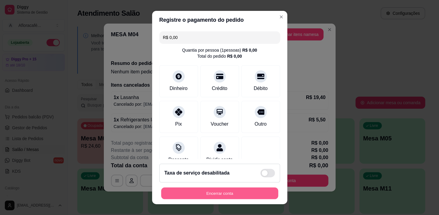
click at [251, 192] on button "Encerrar conta" at bounding box center [219, 194] width 117 height 12
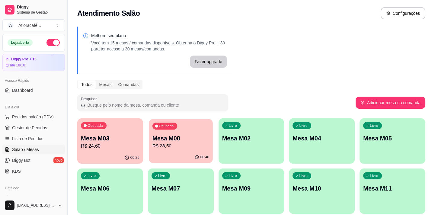
click at [197, 151] on button "Ocupada Mesa M08 R$ 28,50 00:40" at bounding box center [181, 141] width 64 height 44
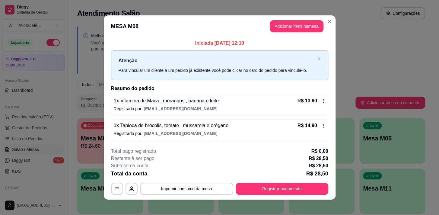
scroll to position [4, 0]
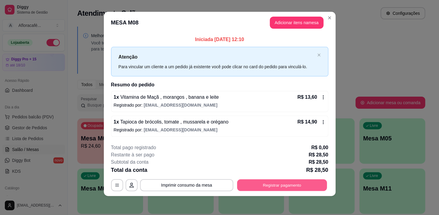
click at [293, 185] on button "Registrar pagamento" at bounding box center [282, 185] width 90 height 12
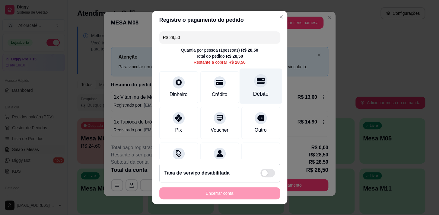
click at [265, 86] on div "Débito" at bounding box center [260, 85] width 43 height 35
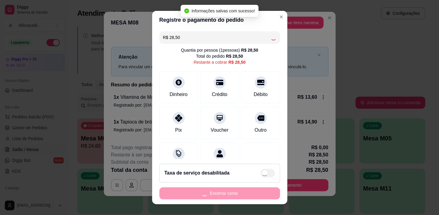
type input "R$ 0,00"
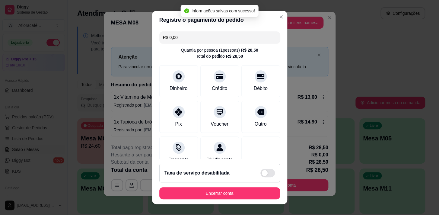
drag, startPoint x: 220, startPoint y: 176, endPoint x: 218, endPoint y: 186, distance: 10.7
click at [220, 181] on div "Taxa de serviço desabilitada" at bounding box center [219, 173] width 121 height 19
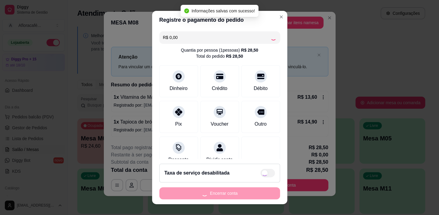
click at [218, 187] on footer "Taxa de serviço desabilitada Encerrar conta" at bounding box center [219, 181] width 135 height 45
checkbox input "true"
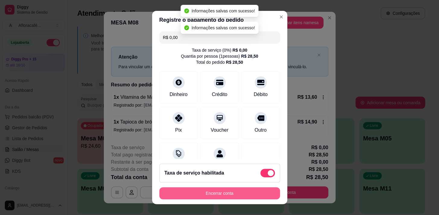
click at [226, 193] on button "Encerrar conta" at bounding box center [219, 193] width 121 height 12
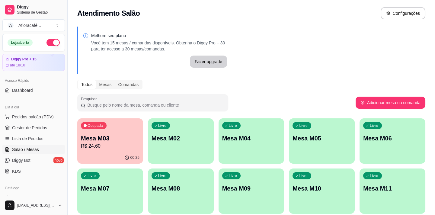
click at [116, 139] on p "Mesa M03" at bounding box center [110, 138] width 59 height 8
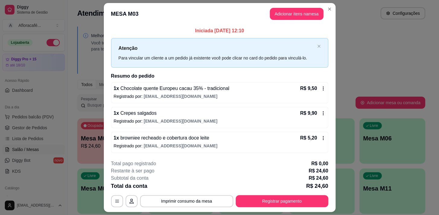
scroll to position [16, 0]
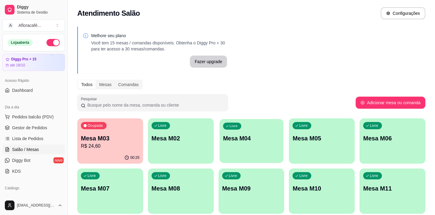
click at [223, 144] on div "Livre Mesa M04" at bounding box center [252, 137] width 64 height 37
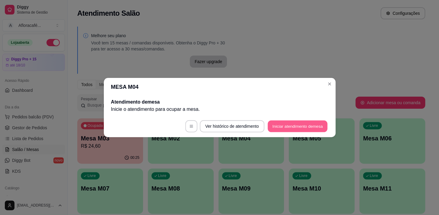
click at [312, 120] on footer "Ver histórico de atendimento Iniciar atendimento de mesa" at bounding box center [220, 126] width 232 height 22
click at [309, 124] on button "Iniciar atendimento de mesa" at bounding box center [298, 126] width 62 height 12
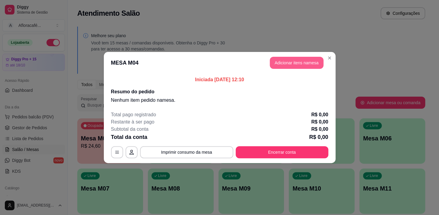
click at [294, 65] on button "Adicionar itens na mesa" at bounding box center [297, 63] width 54 height 12
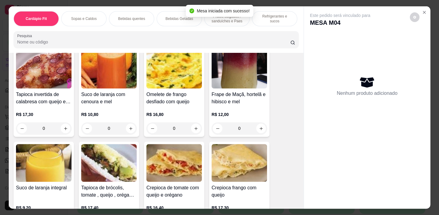
scroll to position [192, 0]
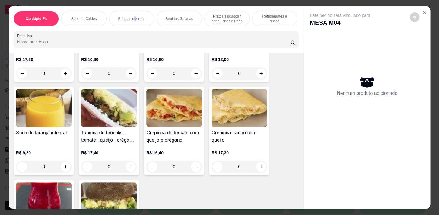
click at [133, 17] on p "Bebidas quentes" at bounding box center [131, 18] width 27 height 5
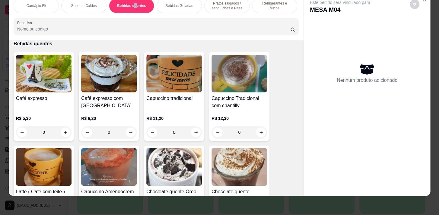
scroll to position [600, 0]
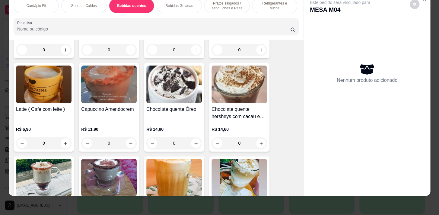
click at [64, 146] on div "0" at bounding box center [44, 143] width 56 height 12
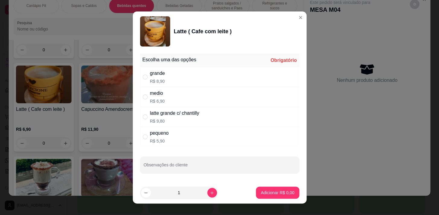
drag, startPoint x: 253, startPoint y: 94, endPoint x: 257, endPoint y: 106, distance: 13.5
click at [254, 94] on div "medio R$ 6,90" at bounding box center [219, 97] width 159 height 20
radio input "true"
click at [281, 194] on p "Adicionar R$ 6,90" at bounding box center [278, 193] width 33 height 6
type input "1"
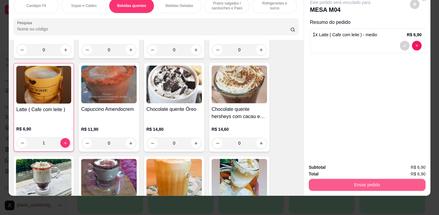
click at [403, 181] on button "Enviar pedido" at bounding box center [367, 185] width 117 height 12
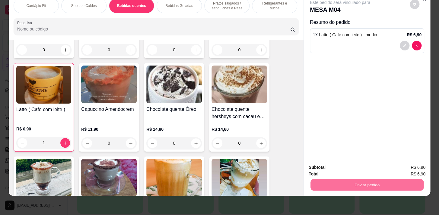
click at [372, 161] on button "Registrar cliente" at bounding box center [370, 165] width 40 height 11
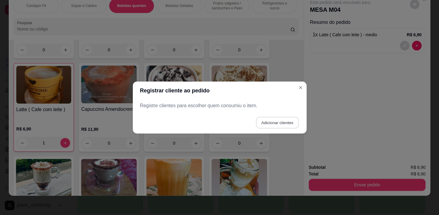
click at [298, 123] on button "Adicionar clientes" at bounding box center [277, 123] width 43 height 12
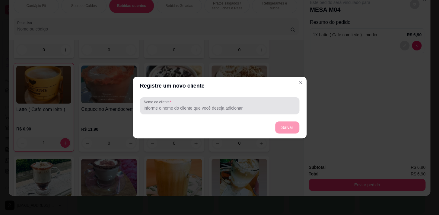
click at [258, 111] on input "Nome do cliente" at bounding box center [220, 108] width 152 height 6
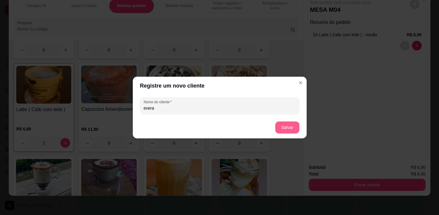
type input "evera"
click at [289, 128] on button "Salvar" at bounding box center [287, 127] width 24 height 12
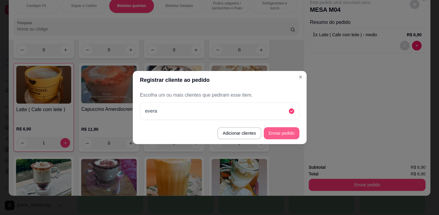
click at [282, 130] on button "Enviar pedido" at bounding box center [282, 133] width 36 height 12
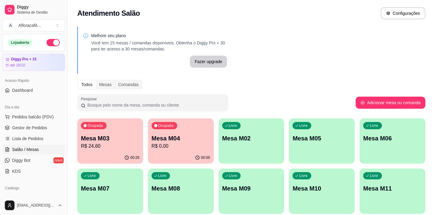
click at [95, 162] on div "00:26" at bounding box center [110, 158] width 66 height 12
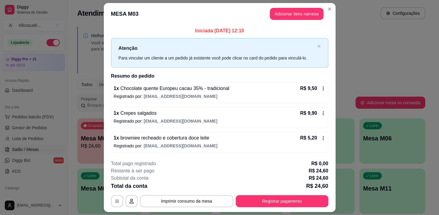
scroll to position [16, 0]
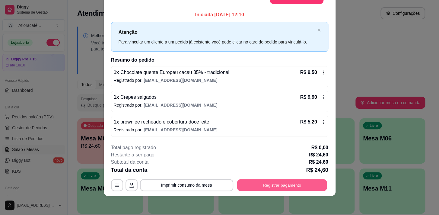
click at [258, 184] on button "Registrar pagamento" at bounding box center [282, 185] width 90 height 12
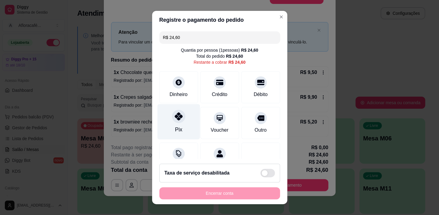
click at [188, 120] on div "Pix" at bounding box center [178, 121] width 43 height 35
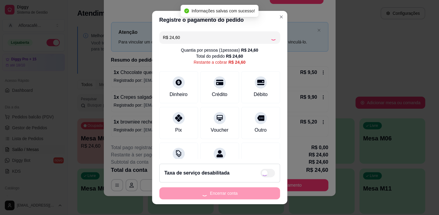
type input "R$ 0,00"
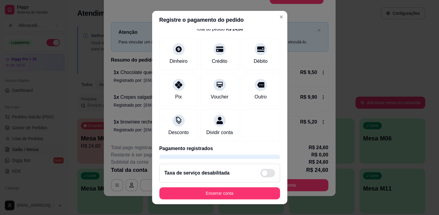
scroll to position [24, 0]
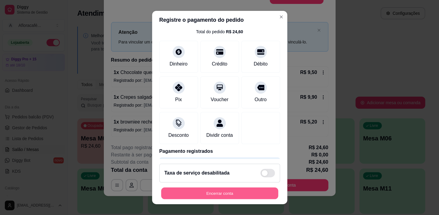
click at [257, 191] on button "Encerrar conta" at bounding box center [219, 194] width 117 height 12
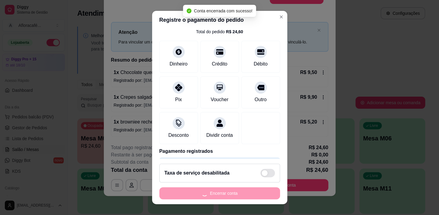
scroll to position [0, 0]
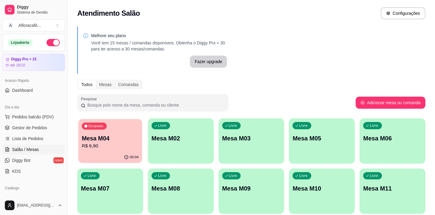
click at [127, 130] on div "Ocupada Mesa M04 R$ 6,90" at bounding box center [110, 135] width 64 height 33
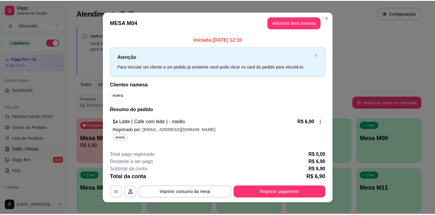
scroll to position [7, 0]
